Goal: Task Accomplishment & Management: Complete application form

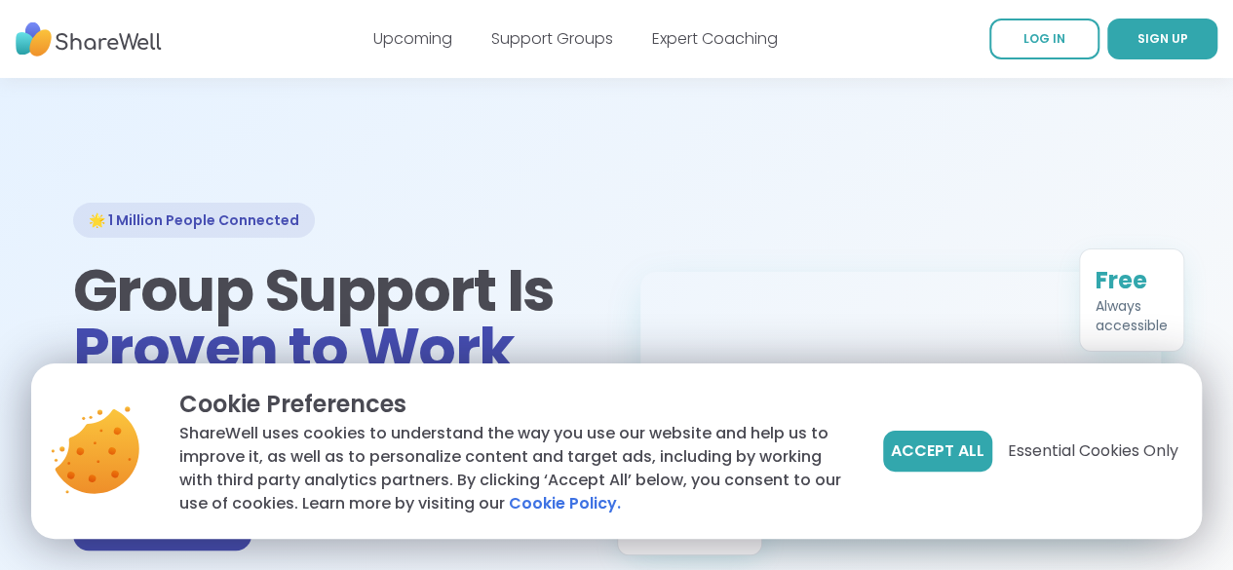
click at [959, 451] on span "Accept All" at bounding box center [938, 451] width 94 height 23
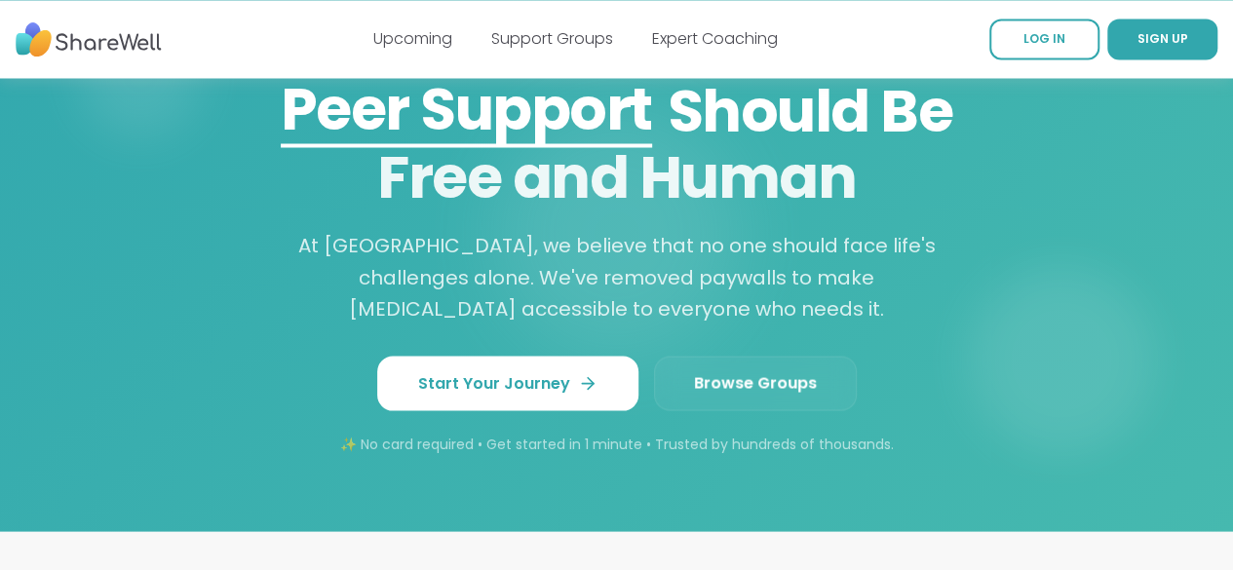
scroll to position [1723, 0]
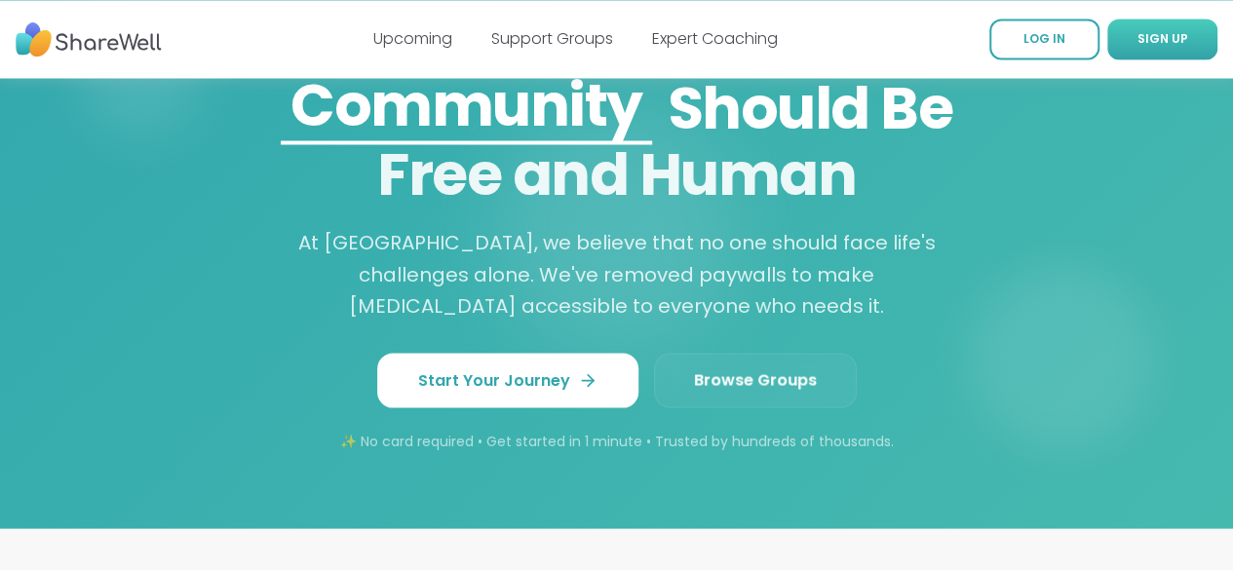
click at [1137, 40] on span "SIGN UP" at bounding box center [1162, 38] width 51 height 17
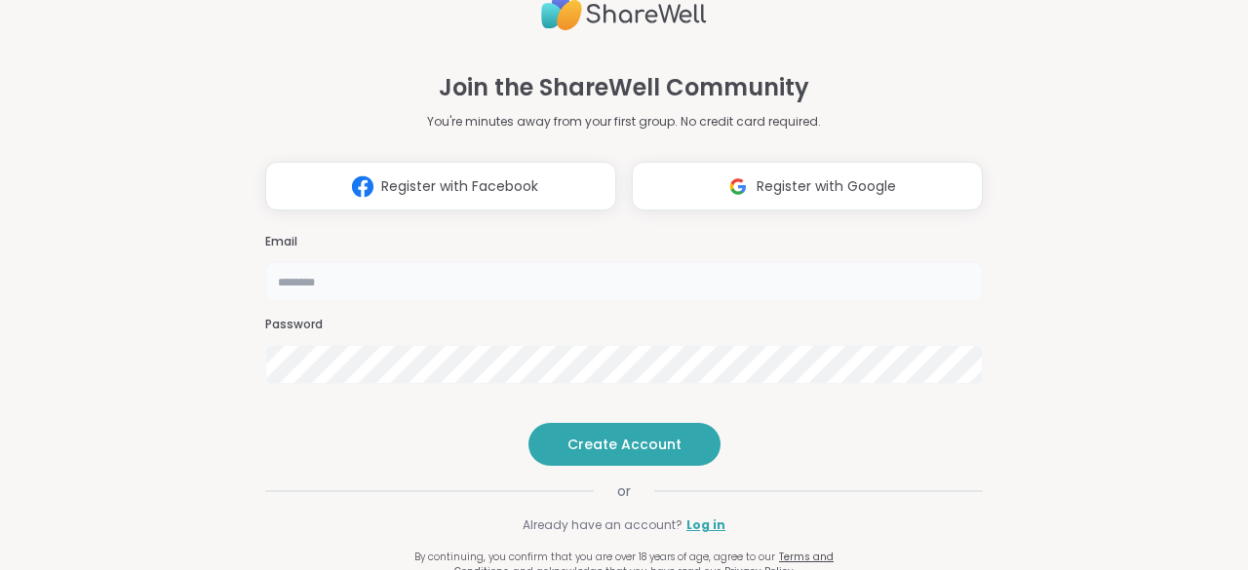
click at [470, 262] on input "email" at bounding box center [623, 281] width 717 height 39
type input "**********"
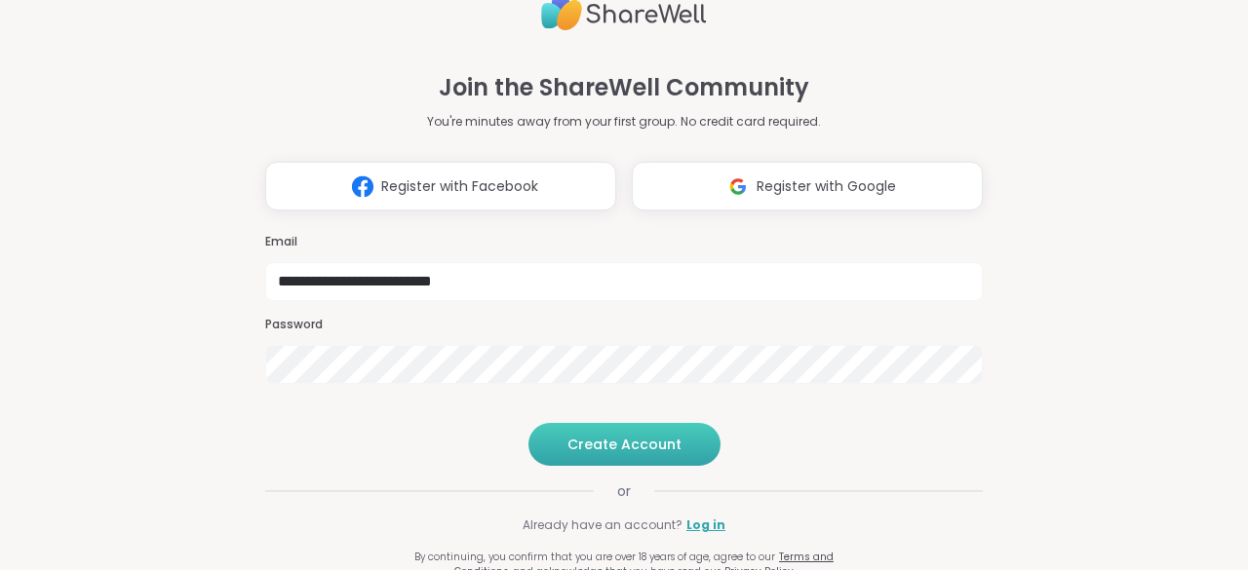
click at [602, 454] on span "Create Account" at bounding box center [624, 444] width 114 height 19
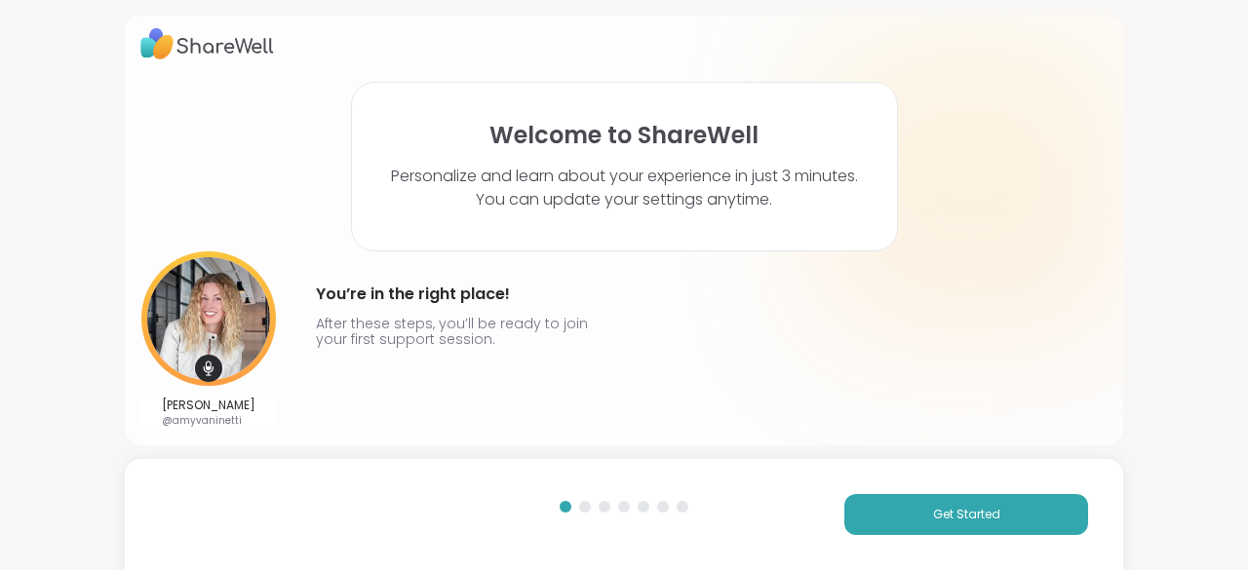
scroll to position [10, 0]
click at [938, 521] on span "Get Started" at bounding box center [966, 515] width 67 height 18
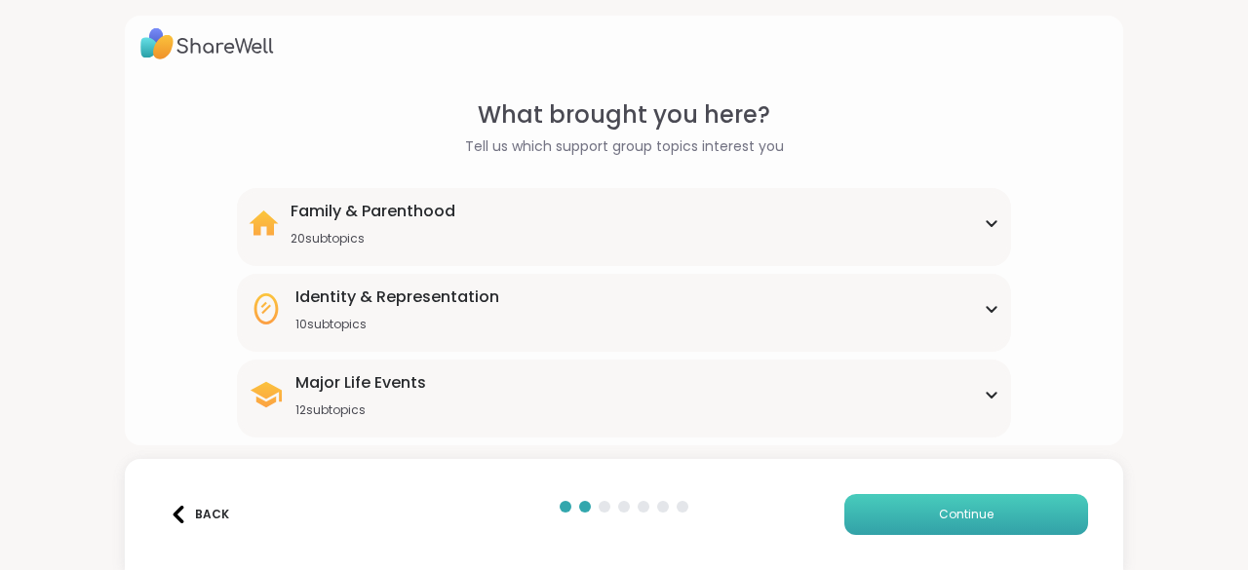
click at [939, 521] on span "Continue" at bounding box center [966, 515] width 55 height 18
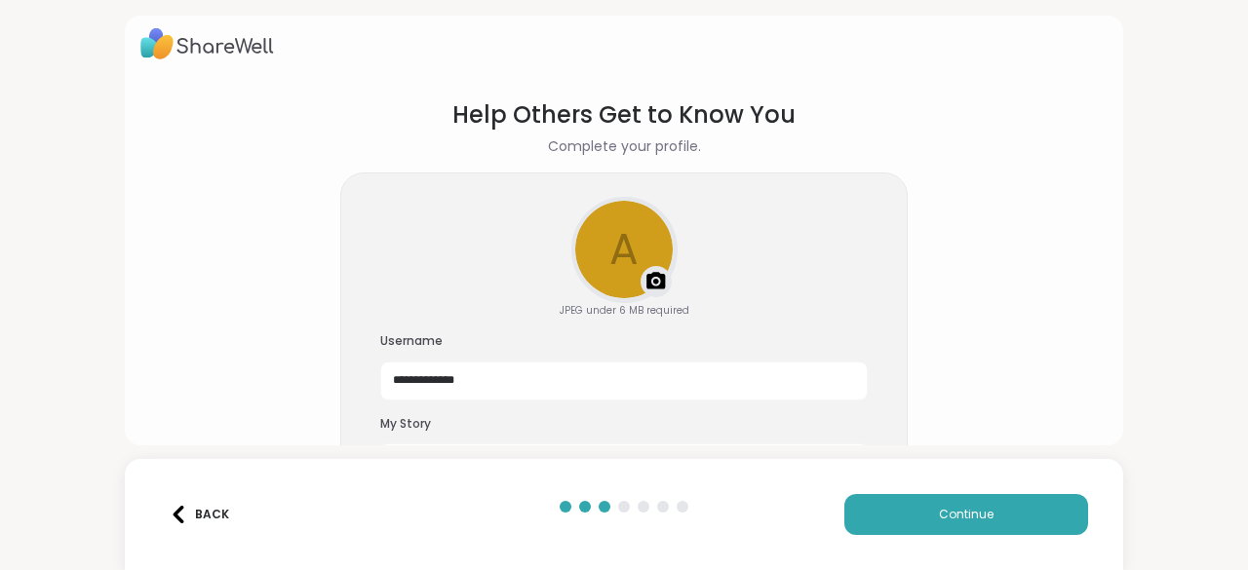
click at [213, 513] on div "Back" at bounding box center [199, 515] width 59 height 18
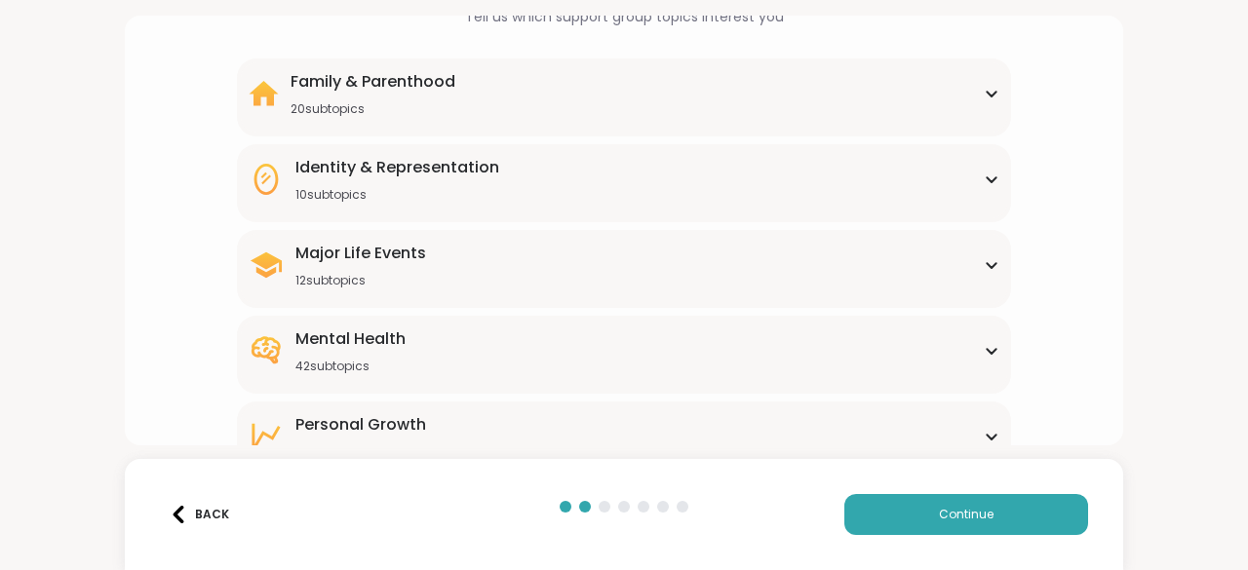
scroll to position [135, 0]
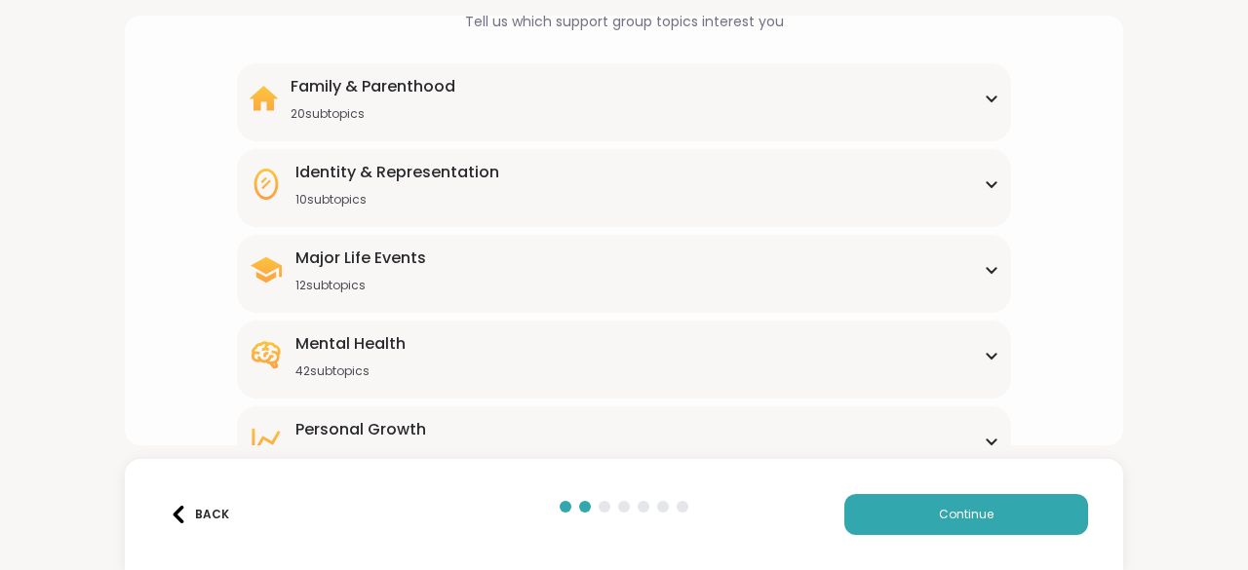
click at [983, 96] on icon at bounding box center [991, 99] width 16 height 10
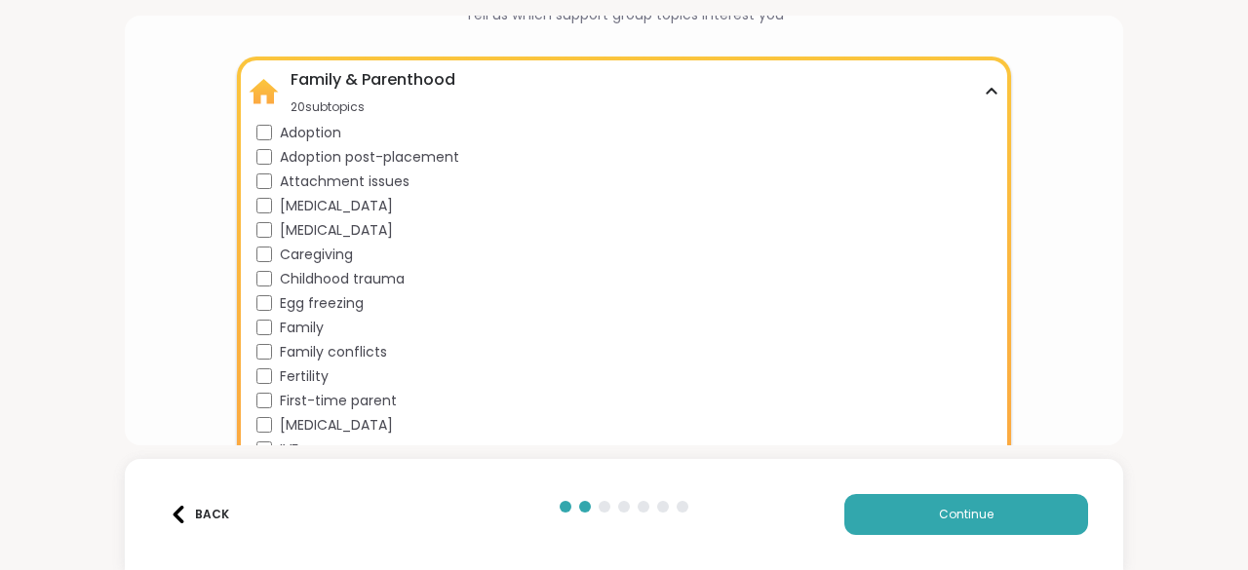
scroll to position [122, 0]
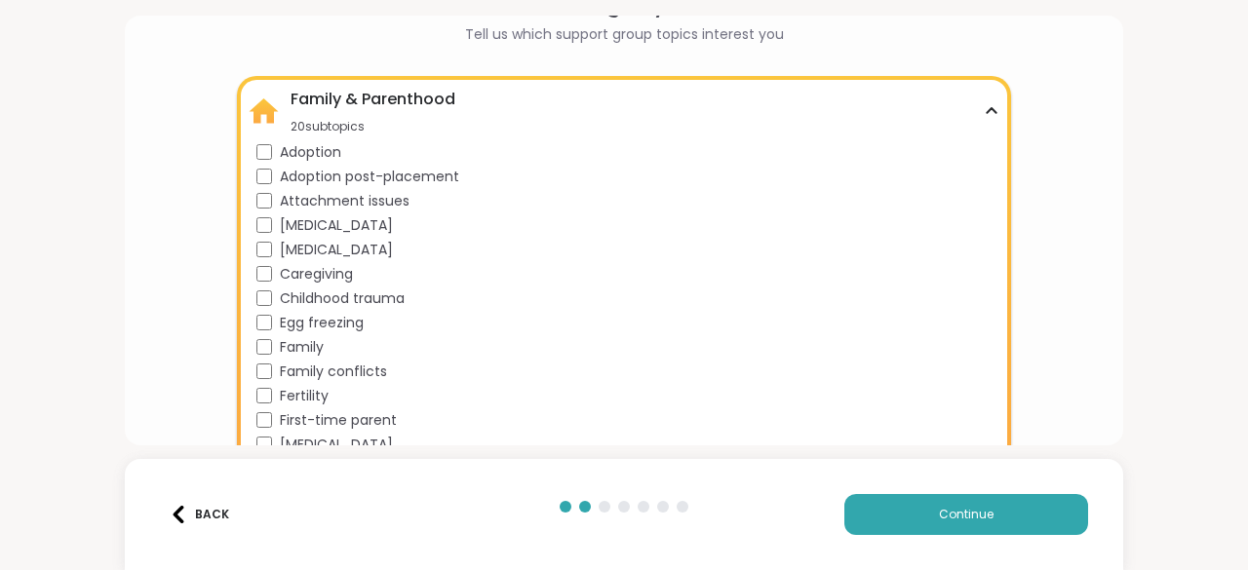
click at [983, 110] on icon at bounding box center [991, 111] width 16 height 10
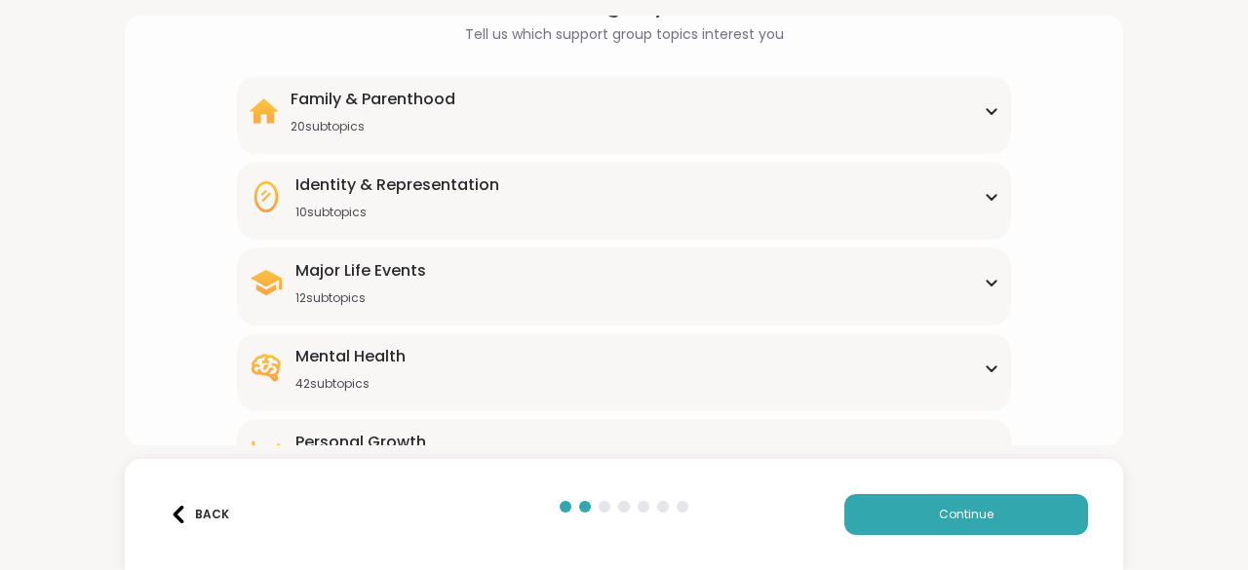
click at [977, 288] on div "Major Life Events 12 subtopics" at bounding box center [624, 282] width 750 height 47
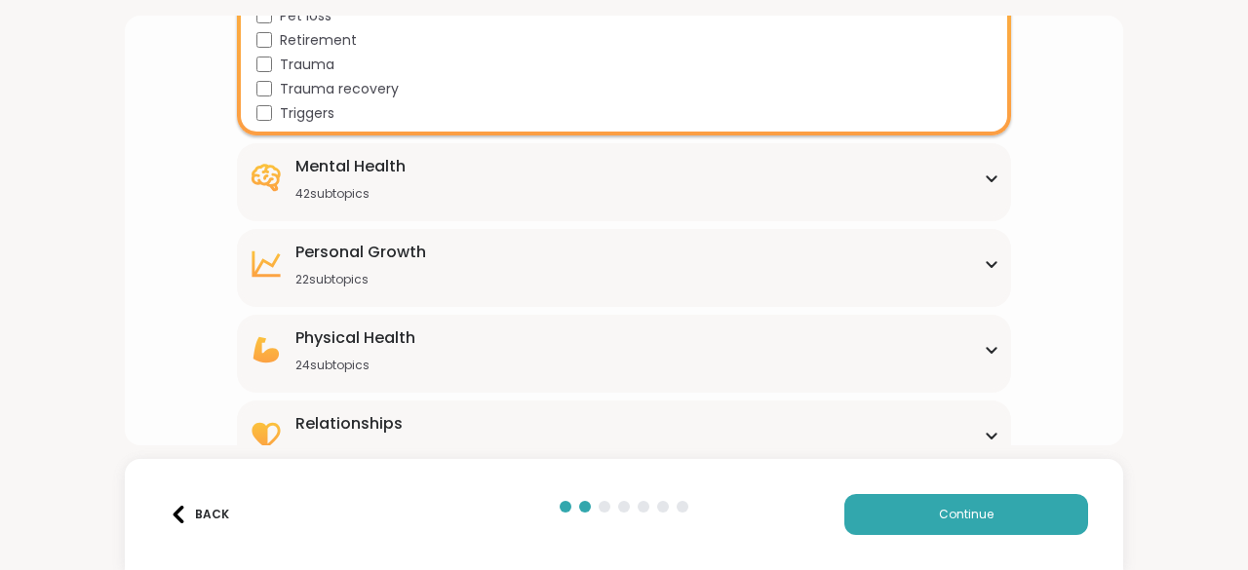
scroll to position [601, 0]
click at [407, 189] on div "Mental Health 42 subtopics" at bounding box center [624, 177] width 750 height 47
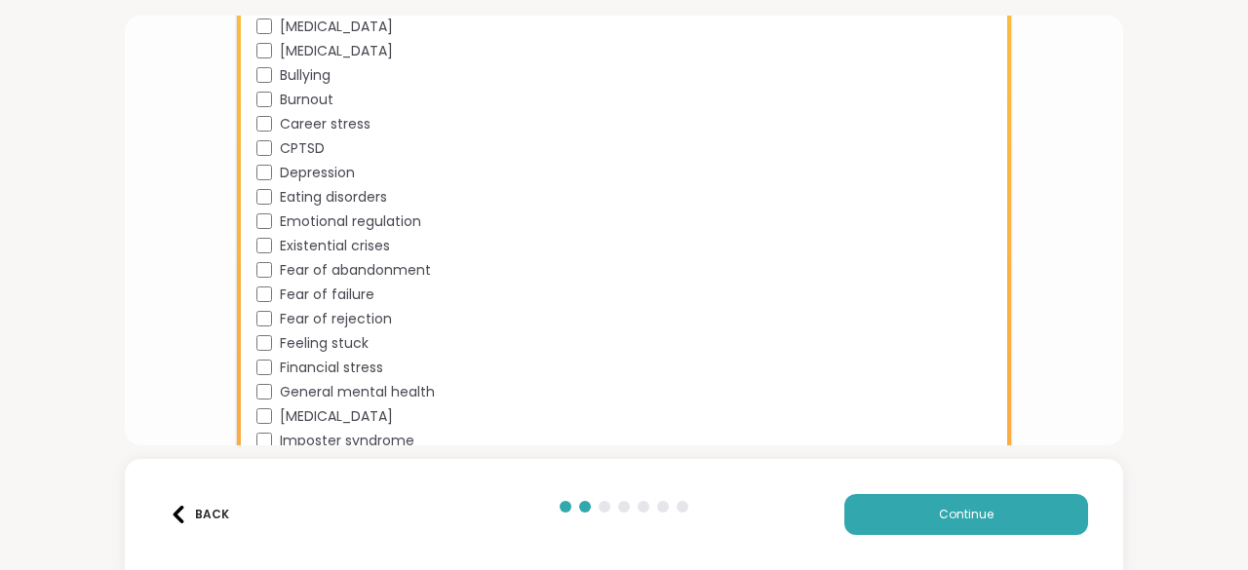
scroll to position [990, 0]
click at [261, 303] on div "Academic stress Addiction [MEDICAL_DATA] Aging Anxiety [MEDICAL_DATA] [MEDICAL_…" at bounding box center [627, 307] width 743 height 975
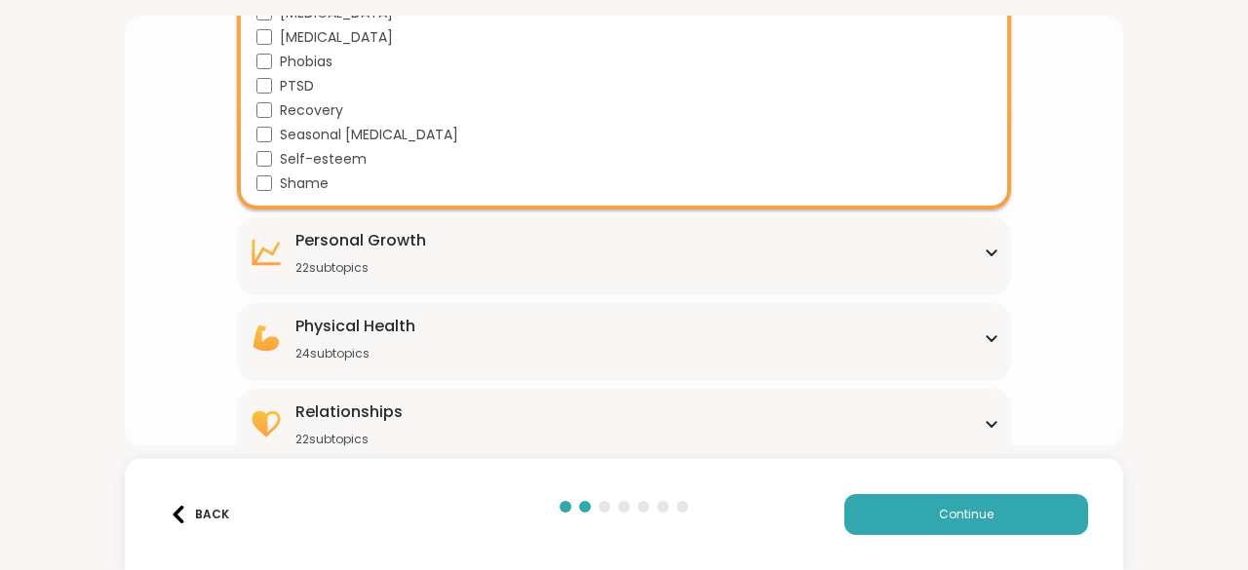
scroll to position [1607, 0]
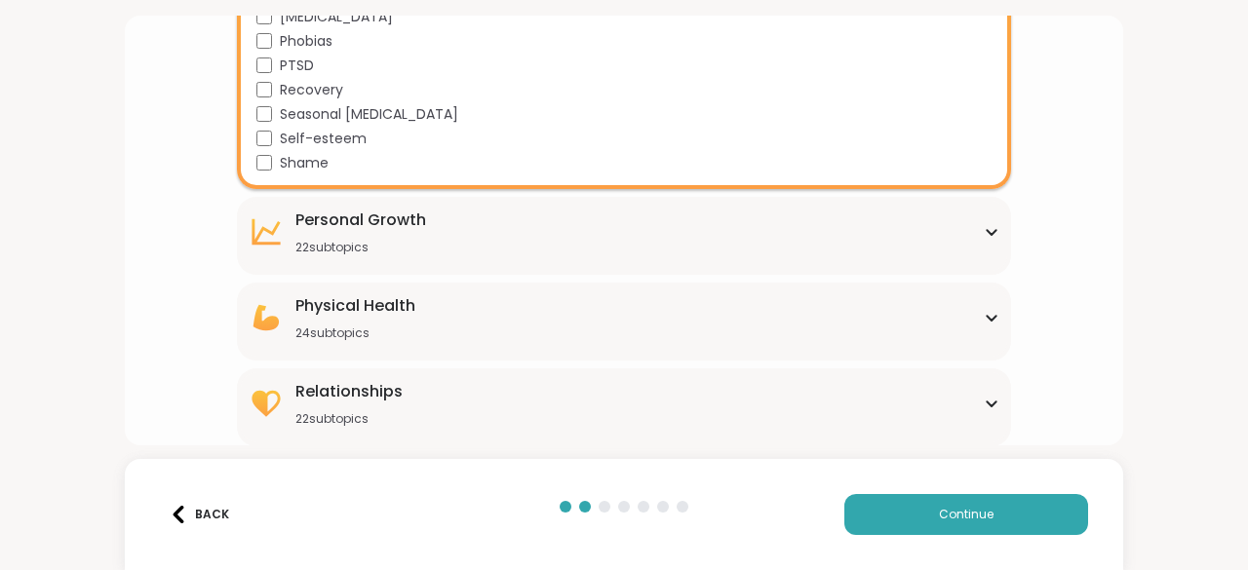
click at [719, 252] on div "[MEDICAL_DATA] 22 subtopics" at bounding box center [624, 232] width 750 height 47
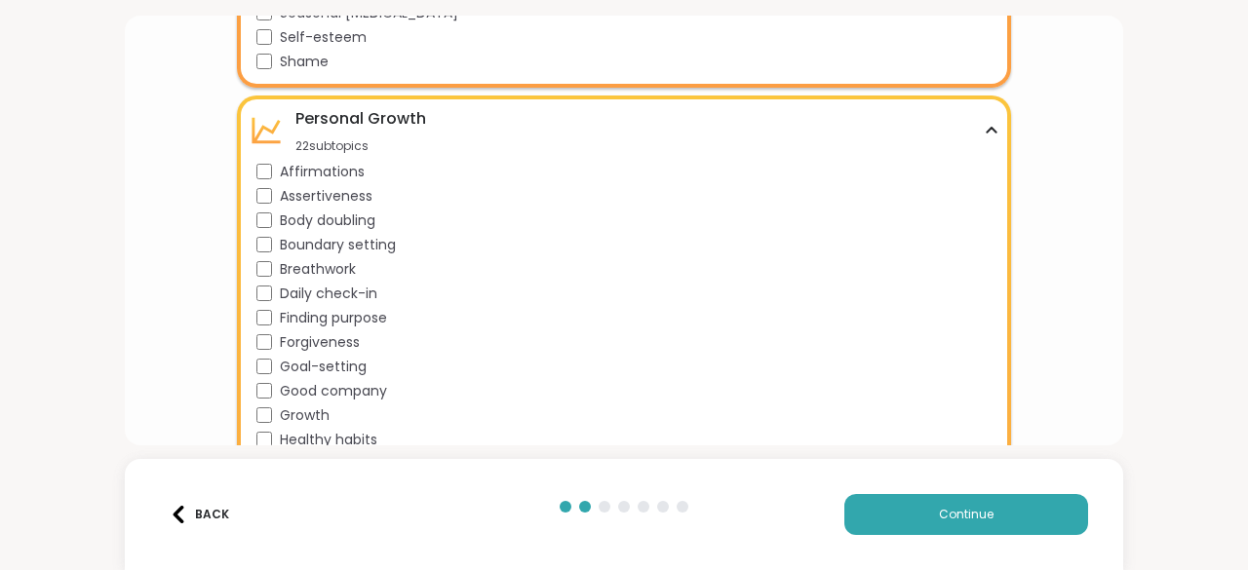
scroll to position [1712, 0]
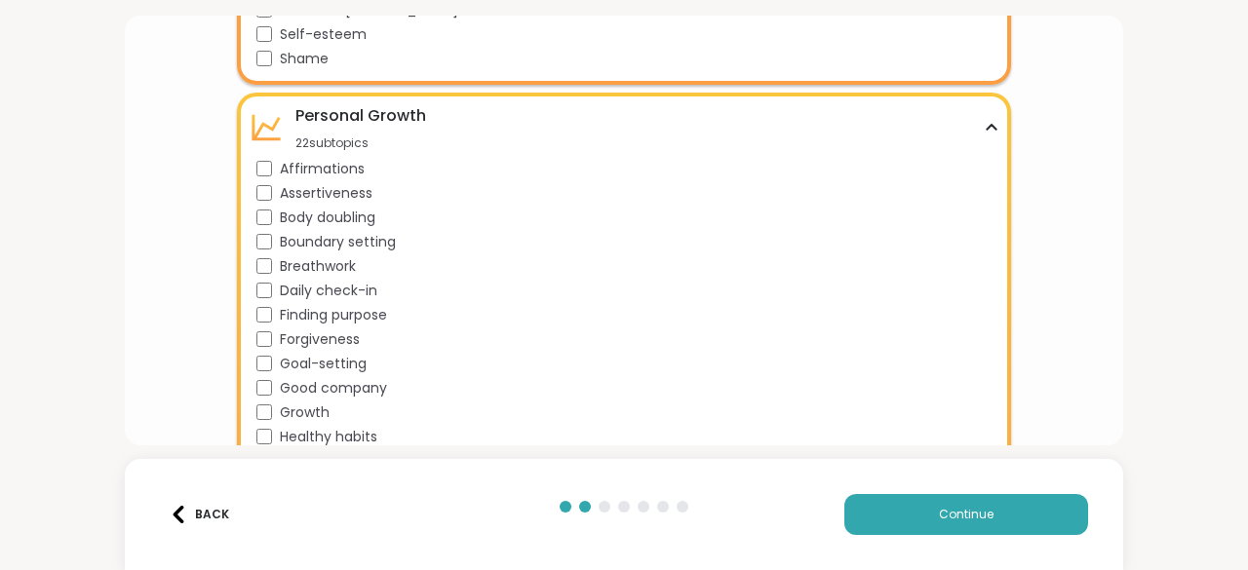
click at [258, 297] on div "Daily check-in" at bounding box center [627, 291] width 743 height 20
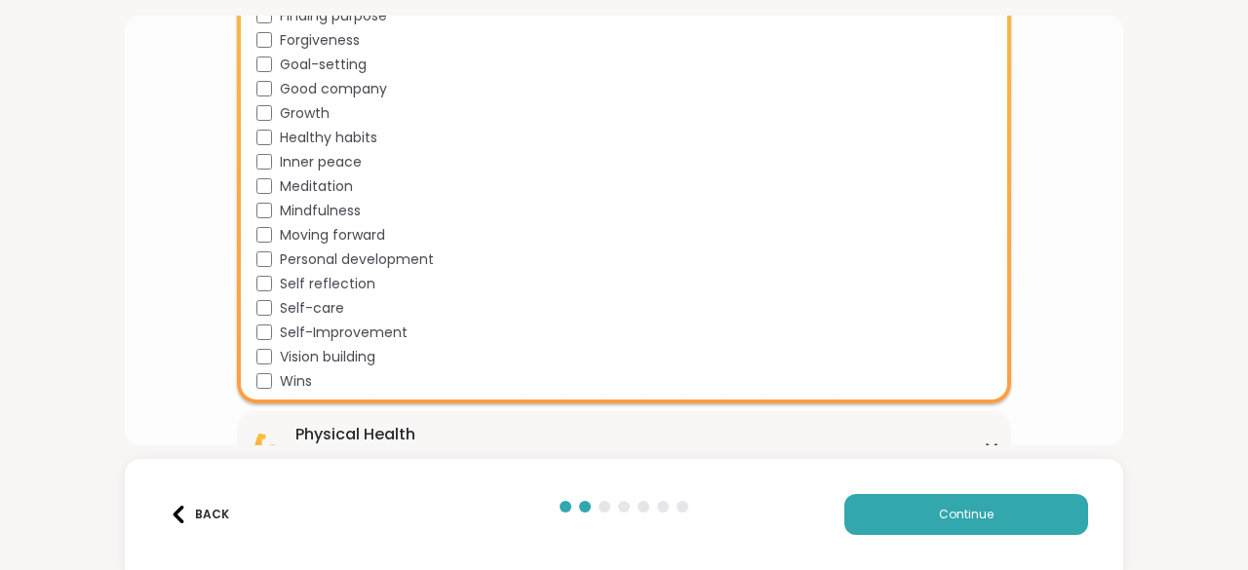
scroll to position [2015, 0]
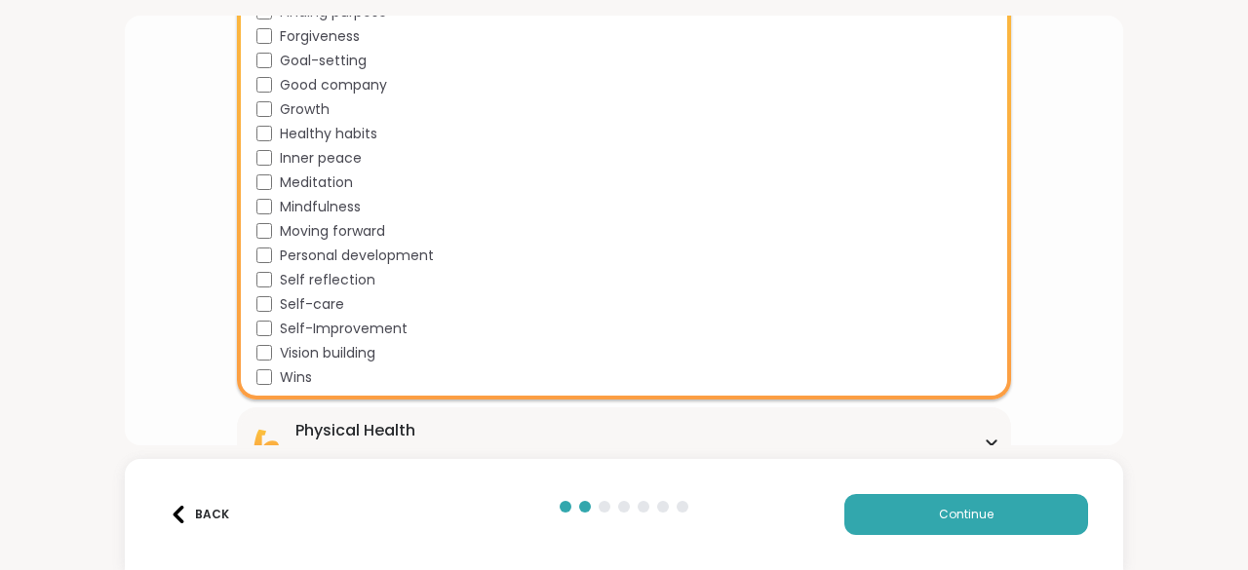
click at [260, 264] on div "Personal development" at bounding box center [627, 256] width 743 height 20
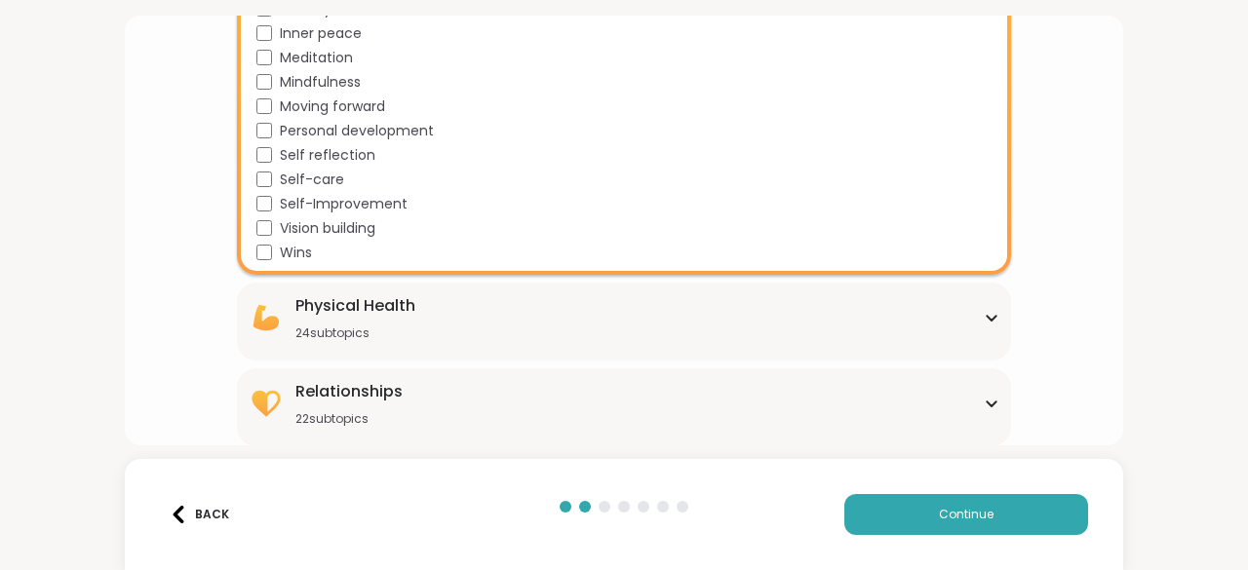
scroll to position [2137, 0]
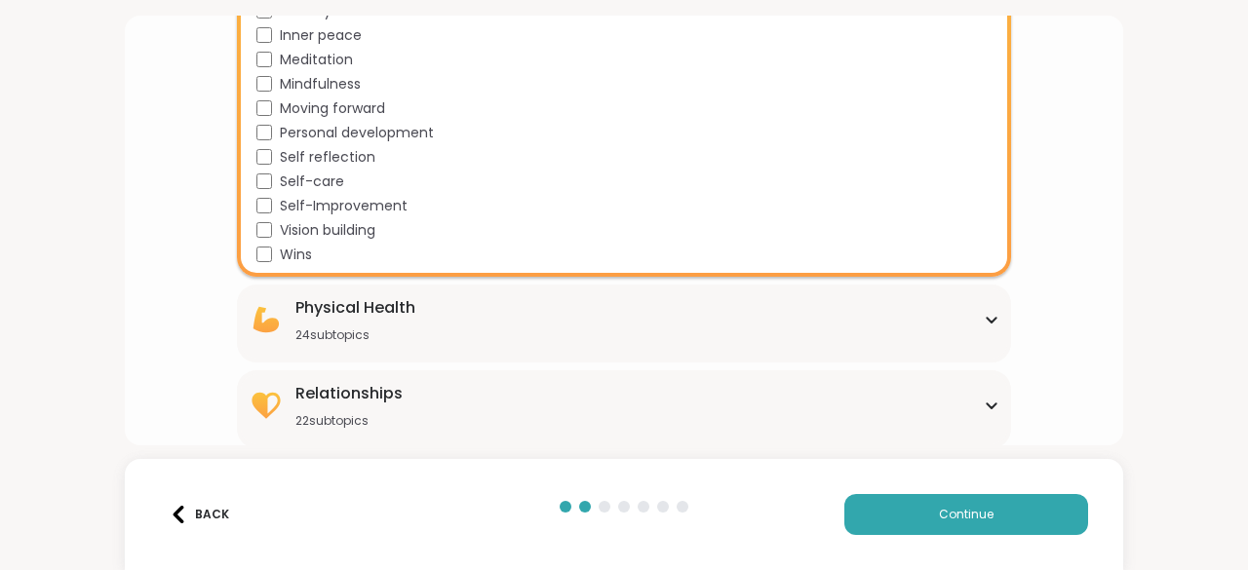
click at [359, 342] on div "Physical Health 24 subtopics [MEDICAL_DATA] [MEDICAL_DATA] [MEDICAL_DATA] [MEDI…" at bounding box center [624, 324] width 774 height 78
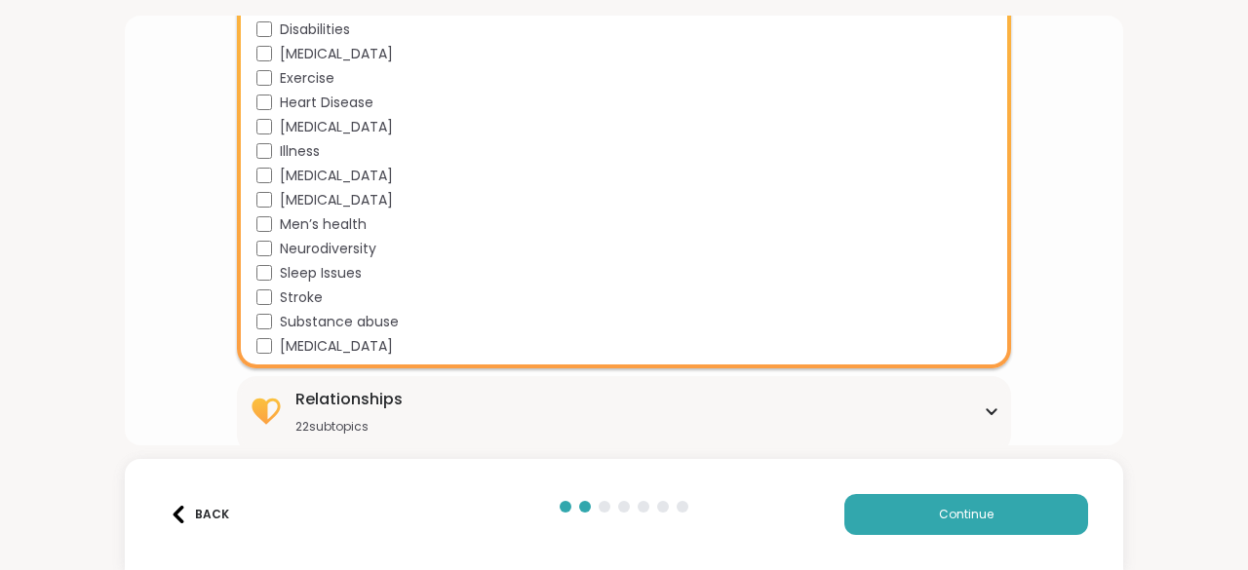
scroll to position [2720, 0]
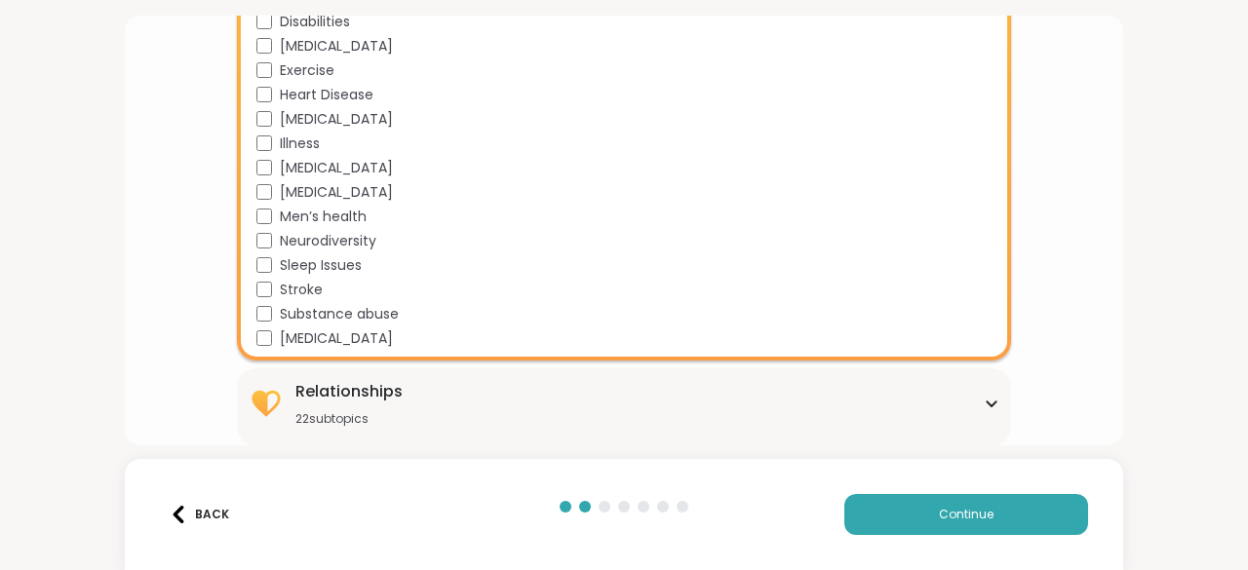
click at [355, 391] on div "Relationships" at bounding box center [348, 391] width 107 height 23
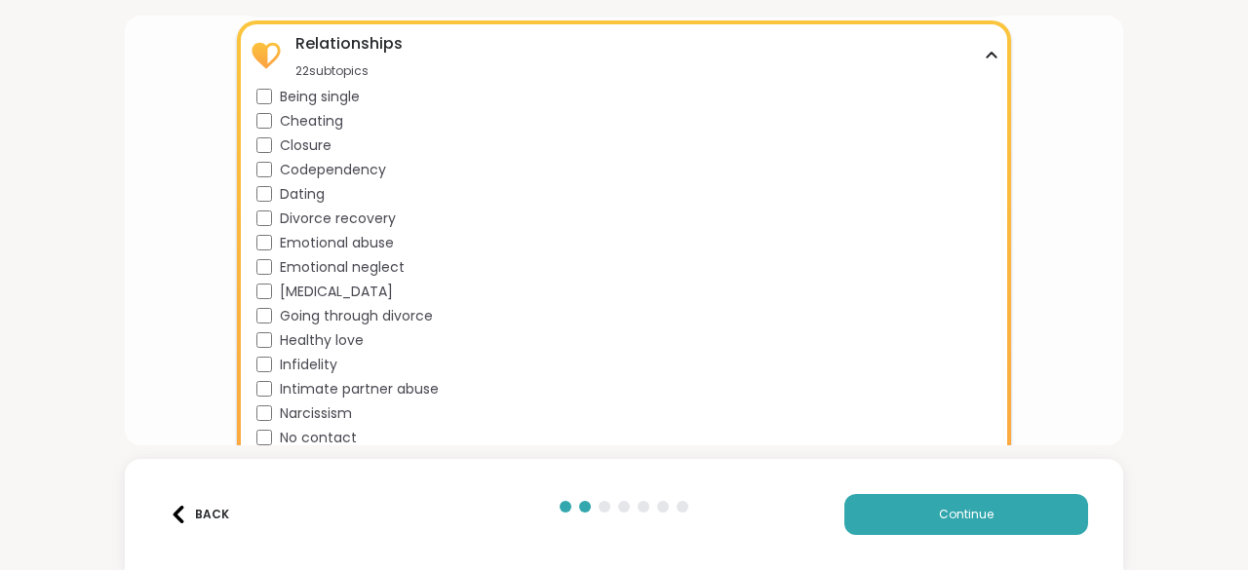
scroll to position [3065, 0]
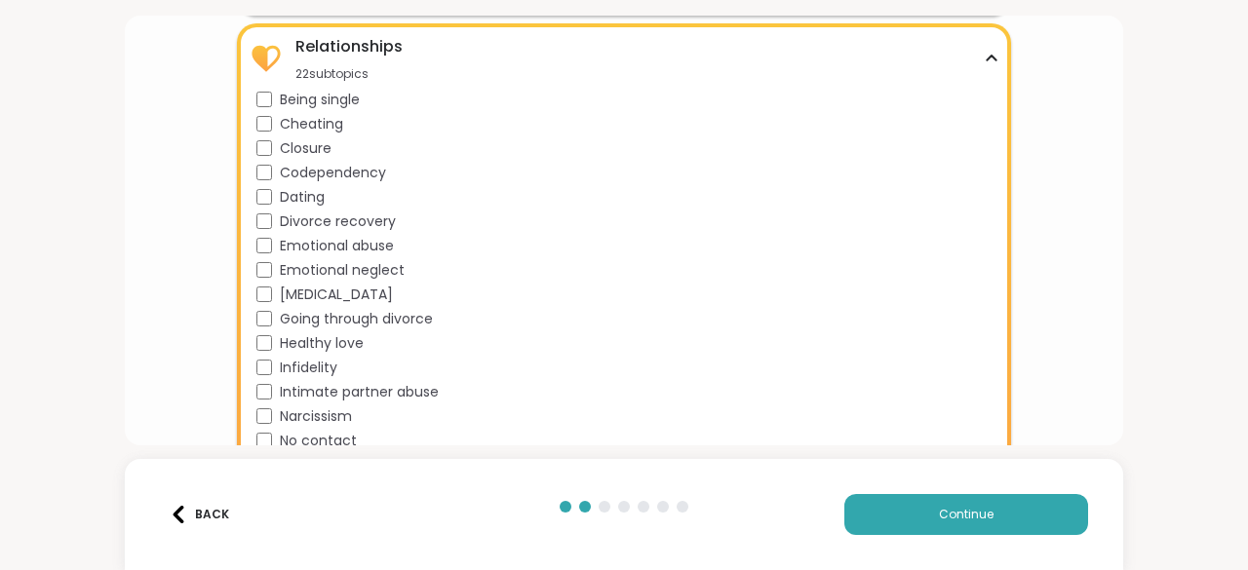
click at [262, 161] on div "Being single Cheating Closure Codependency Dating Divorce recovery Emotional ab…" at bounding box center [627, 356] width 743 height 532
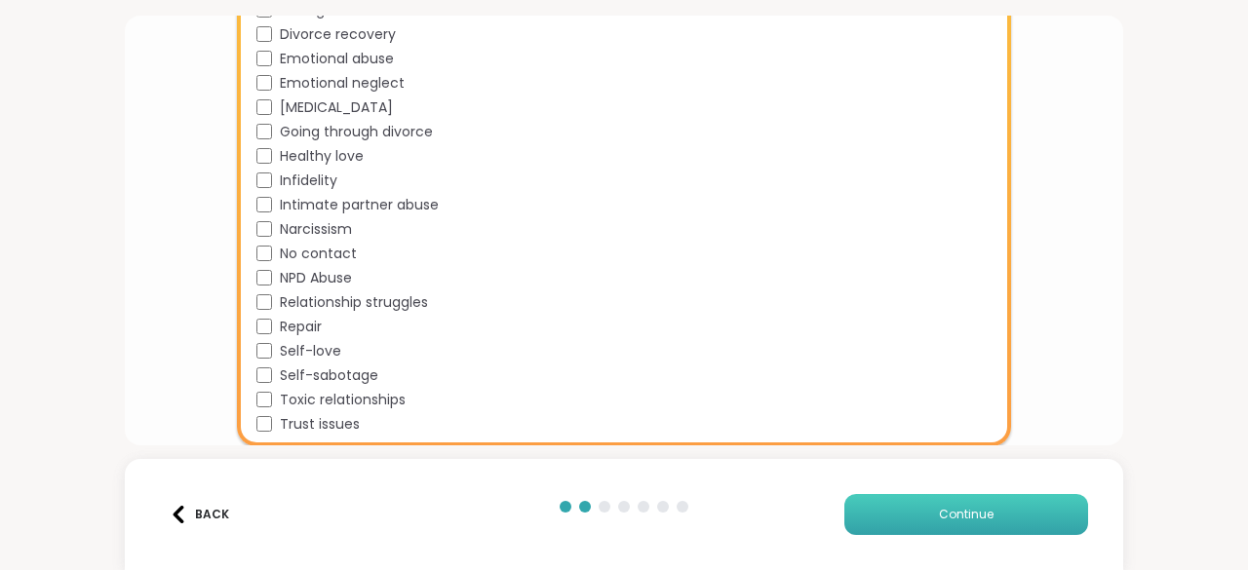
click at [939, 510] on span "Continue" at bounding box center [966, 515] width 55 height 18
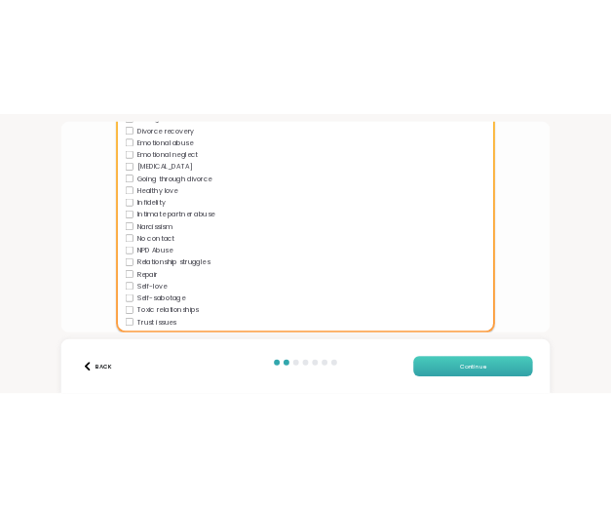
scroll to position [94, 0]
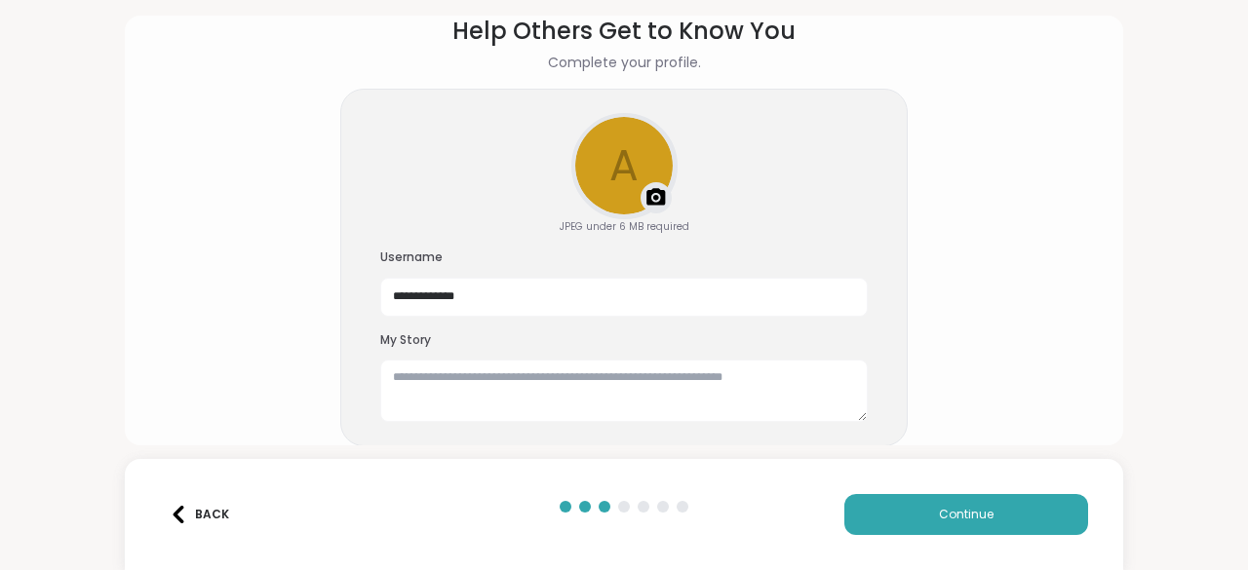
click at [648, 199] on img at bounding box center [655, 197] width 23 height 23
click at [503, 294] on input "**********" at bounding box center [623, 297] width 487 height 39
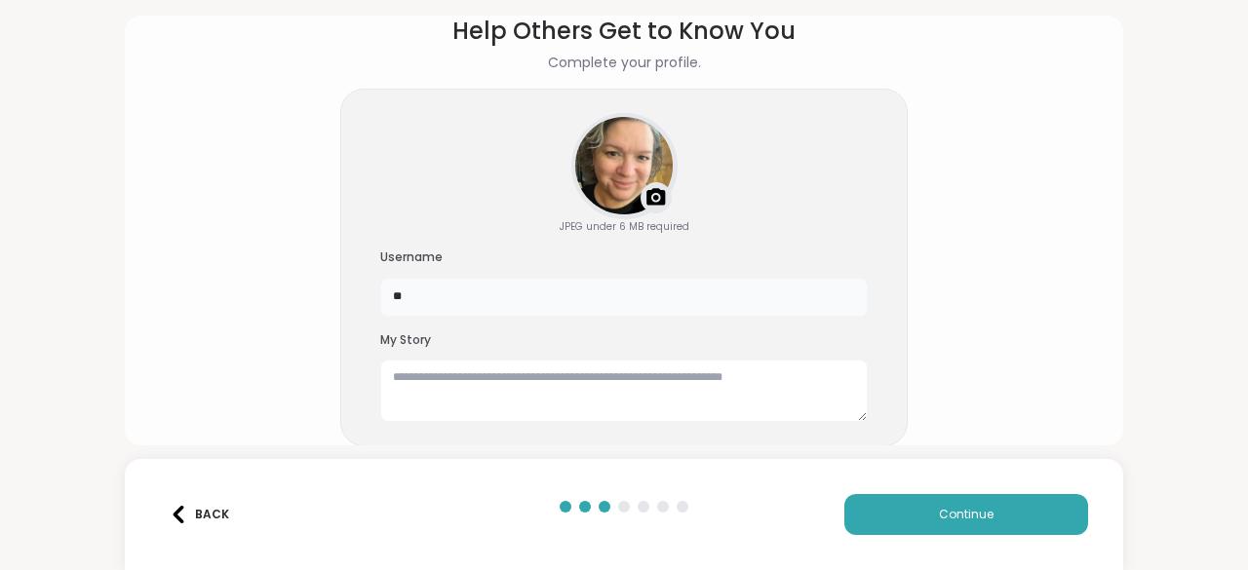
type input "*"
type input "******"
click at [440, 389] on textarea at bounding box center [623, 391] width 487 height 62
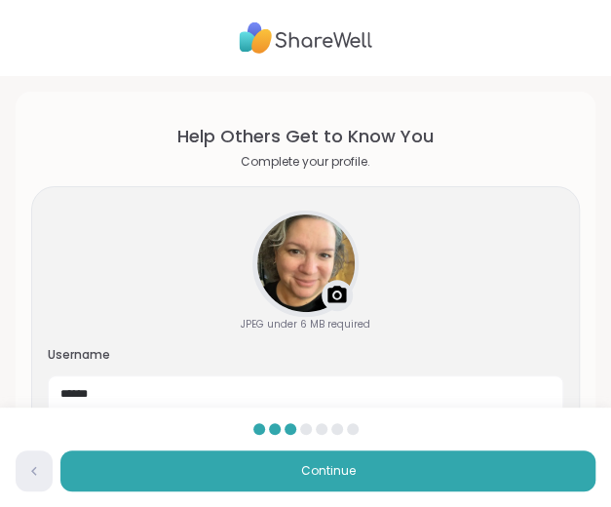
scroll to position [193, 0]
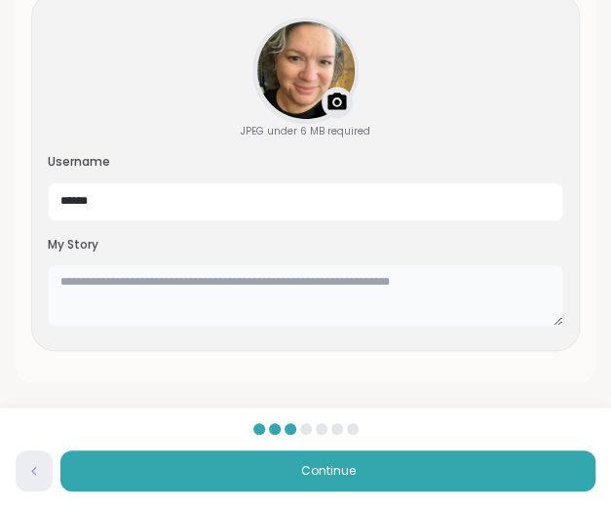
drag, startPoint x: 84, startPoint y: 278, endPoint x: 162, endPoint y: 276, distance: 78.0
click at [162, 276] on textarea at bounding box center [306, 295] width 516 height 62
click at [240, 288] on textarea at bounding box center [306, 295] width 516 height 62
paste textarea "**********"
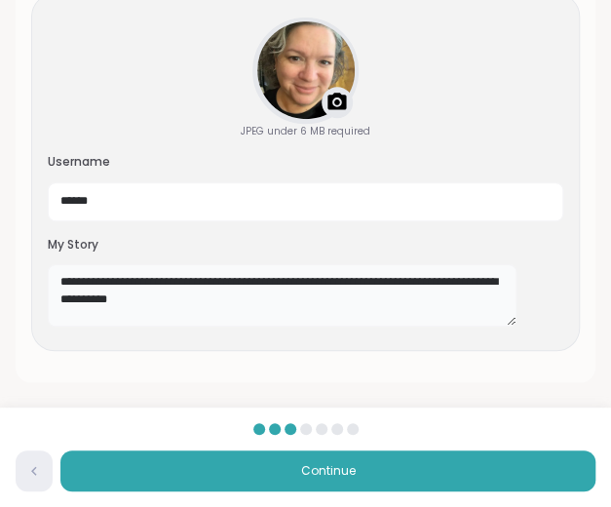
click at [82, 282] on textarea "**********" at bounding box center [282, 295] width 469 height 62
paste textarea "**********"
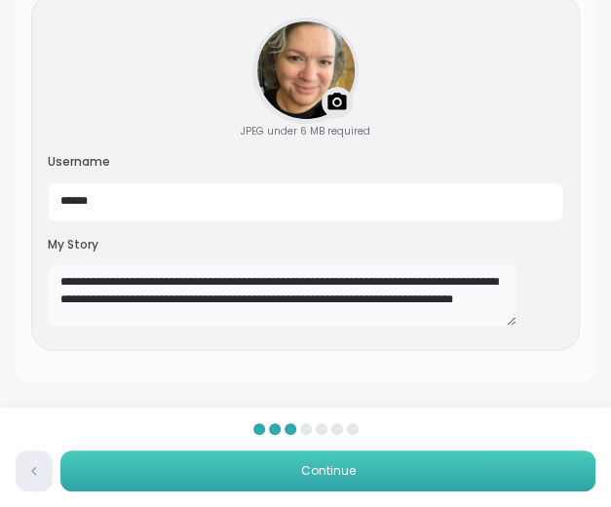
type textarea "**********"
click at [318, 465] on span "Continue" at bounding box center [328, 471] width 55 height 18
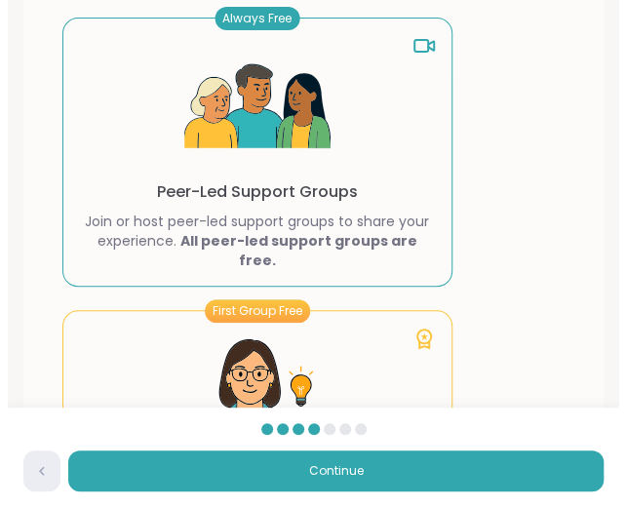
scroll to position [190, 0]
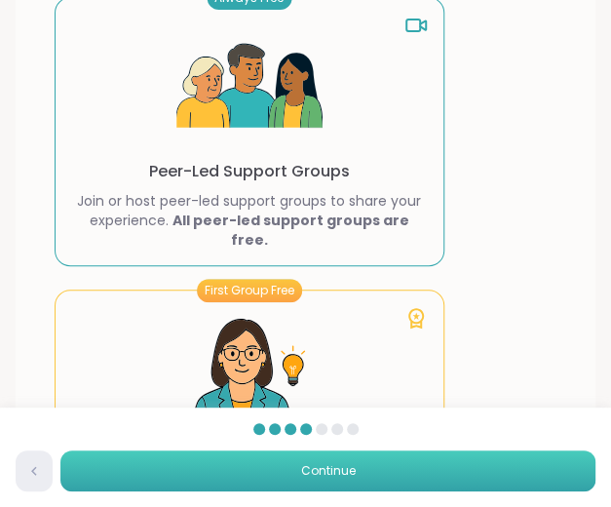
click at [349, 482] on button "Continue" at bounding box center [327, 470] width 535 height 41
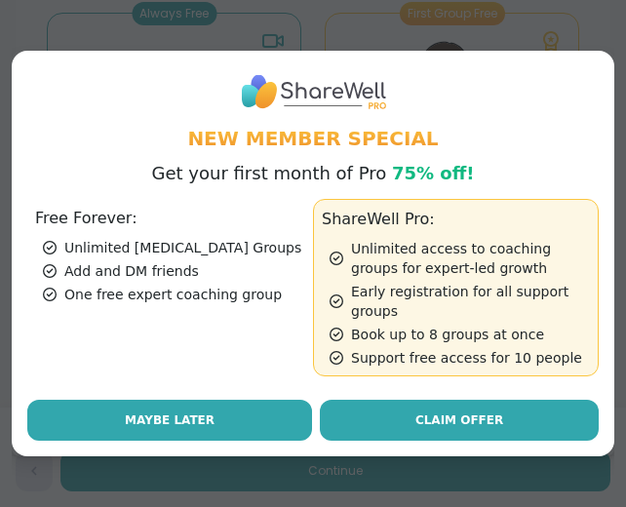
click at [194, 424] on span "Maybe Later" at bounding box center [170, 420] width 90 height 18
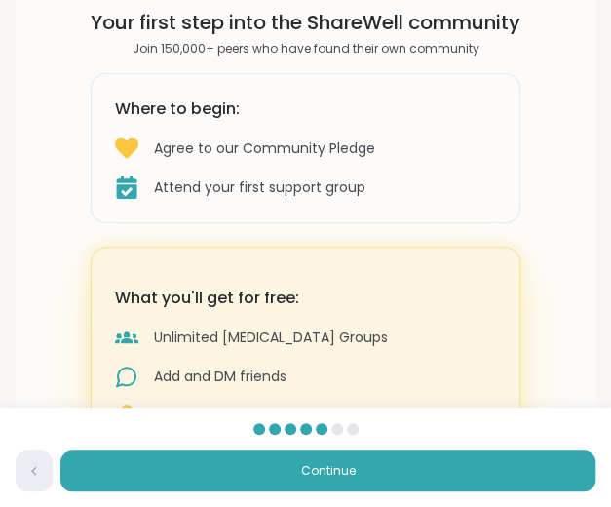
scroll to position [118, 0]
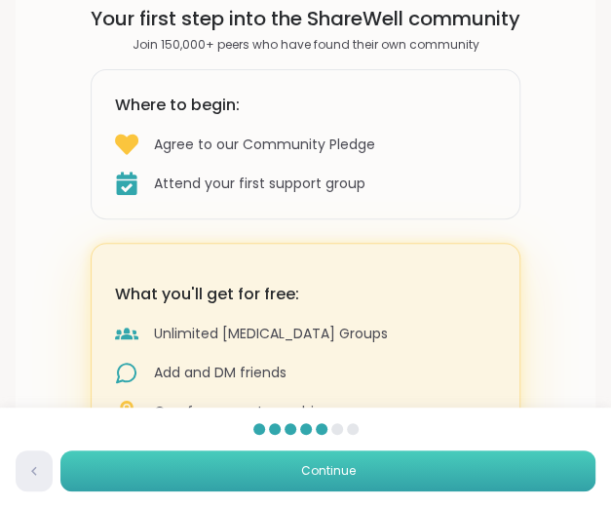
click at [227, 457] on button "Continue" at bounding box center [327, 470] width 535 height 41
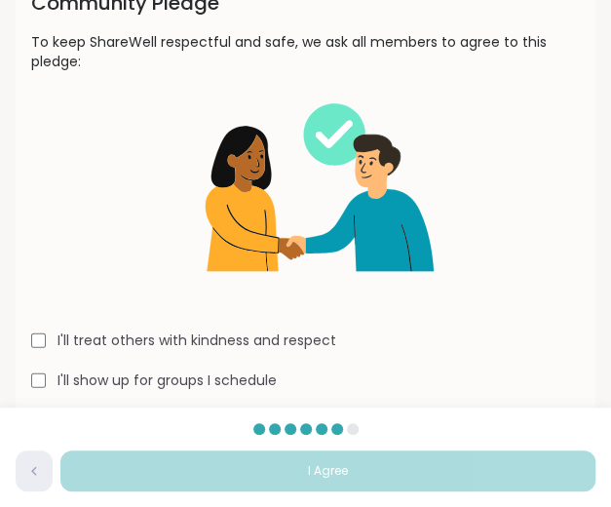
scroll to position [135, 0]
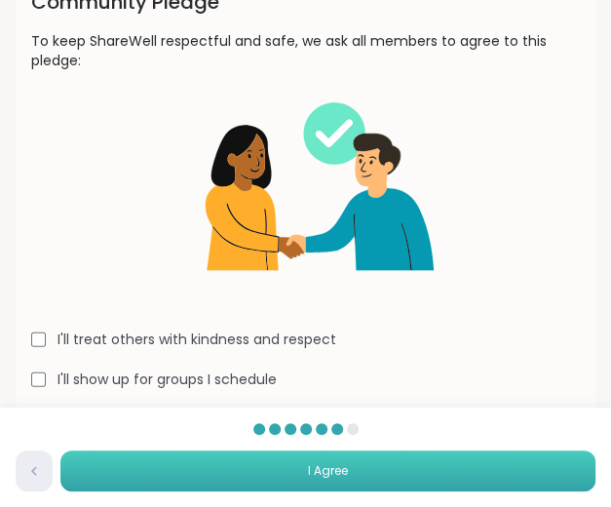
click at [326, 477] on span "I Agree" at bounding box center [328, 471] width 40 height 18
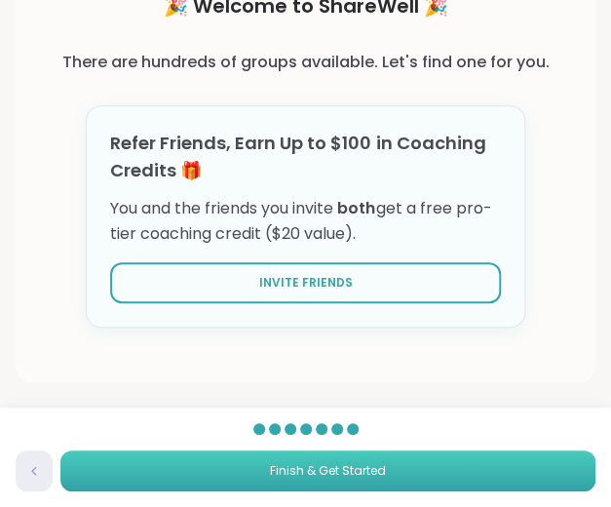
scroll to position [206, 0]
click at [378, 461] on button "Finish & Get Started" at bounding box center [327, 470] width 535 height 41
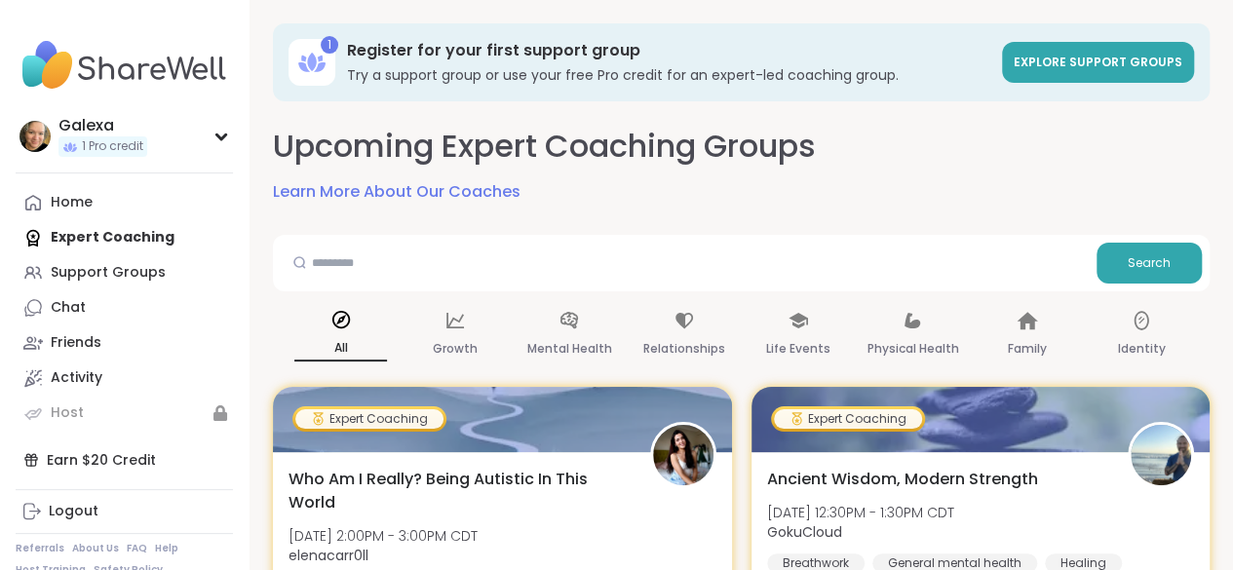
click at [133, 272] on div "Support Groups" at bounding box center [108, 272] width 115 height 19
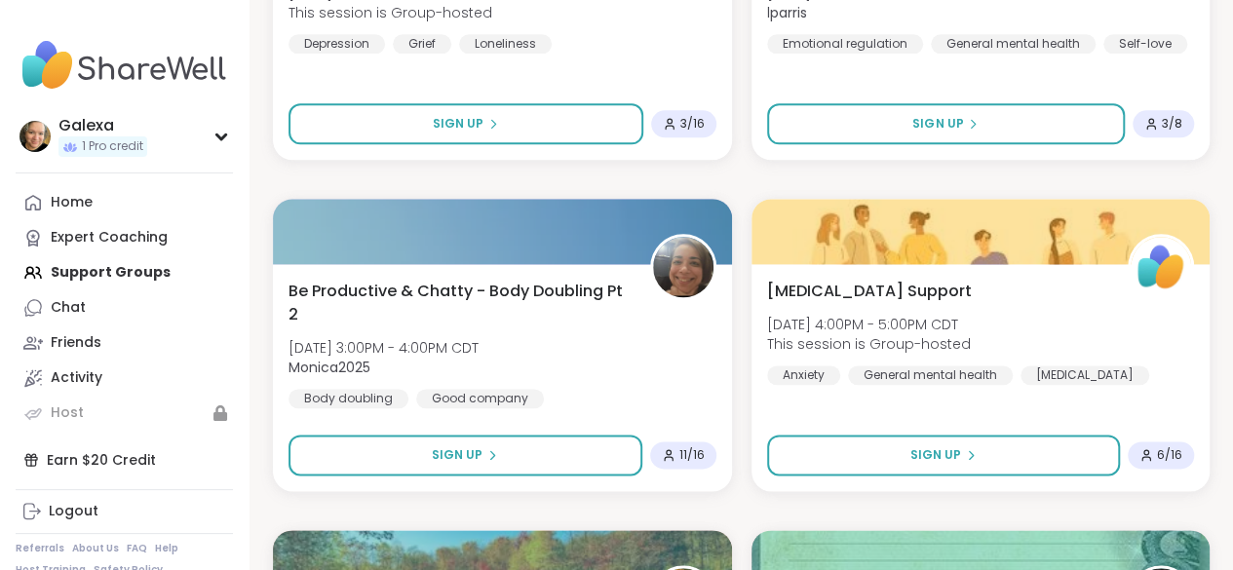
scroll to position [1186, 0]
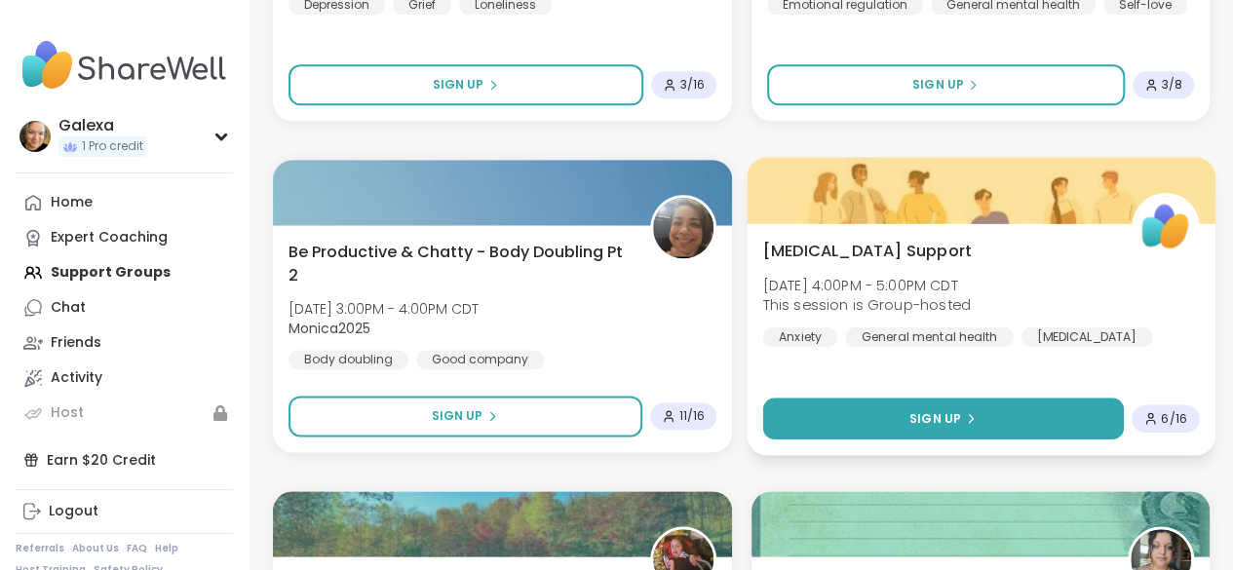
click at [883, 413] on button "Sign Up" at bounding box center [942, 419] width 361 height 42
